Goal: Task Accomplishment & Management: Manage account settings

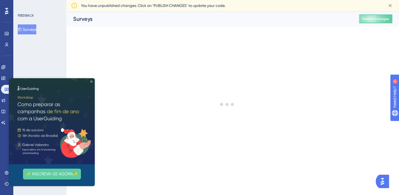
click at [92, 82] on icon "Close Preview" at bounding box center [91, 81] width 2 height 2
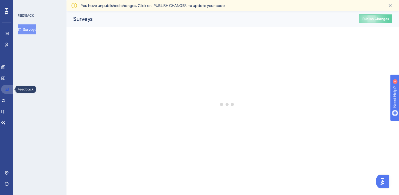
click at [5, 89] on icon at bounding box center [6, 89] width 4 height 4
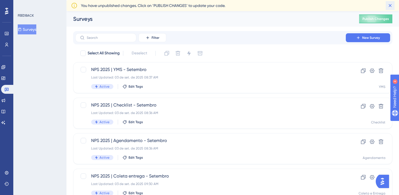
click at [391, 6] on icon at bounding box center [390, 5] width 3 height 3
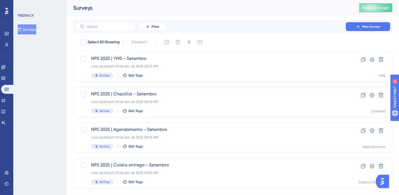
click at [284, 38] on div "Select All Showing Deselect" at bounding box center [236, 42] width 312 height 9
click at [6, 68] on icon at bounding box center [3, 67] width 4 height 4
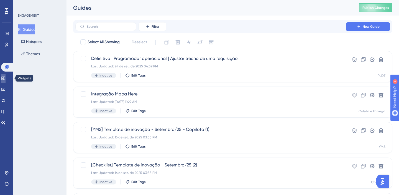
click at [6, 80] on icon at bounding box center [3, 78] width 4 height 4
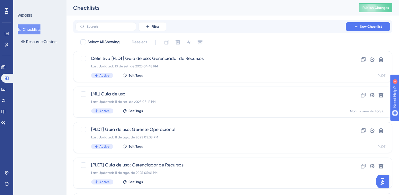
click at [319, 13] on div "Checklists Publish Changes" at bounding box center [232, 8] width 332 height 16
click at [6, 67] on icon at bounding box center [3, 67] width 4 height 4
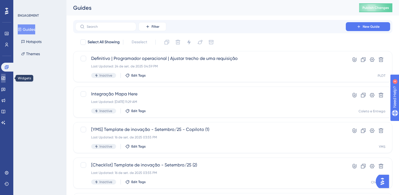
click at [5, 79] on icon at bounding box center [3, 77] width 4 height 3
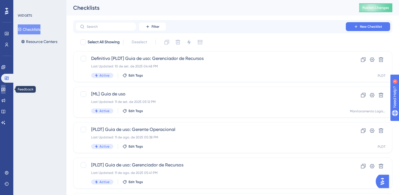
click at [6, 91] on link at bounding box center [3, 89] width 4 height 9
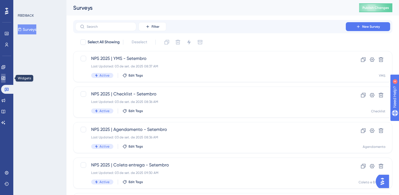
click at [6, 77] on icon at bounding box center [3, 78] width 4 height 4
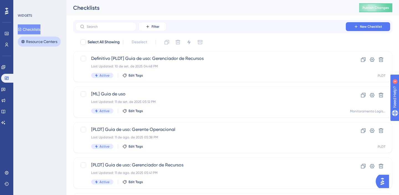
click at [41, 45] on button "Resource Centers" at bounding box center [39, 42] width 43 height 10
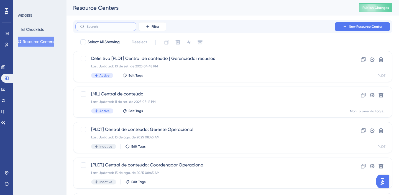
click at [104, 27] on input "text" at bounding box center [109, 27] width 45 height 4
